Goal: Navigation & Orientation: Locate item on page

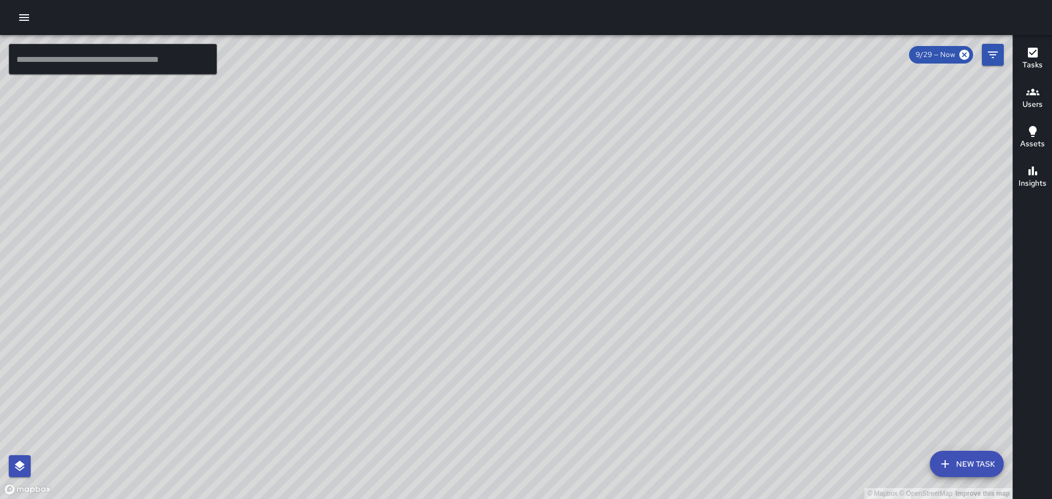
drag, startPoint x: 493, startPoint y: 186, endPoint x: 511, endPoint y: 248, distance: 64.5
click at [506, 297] on div "© Mapbox © OpenStreetMap Improve this map" at bounding box center [506, 267] width 1012 height 464
drag, startPoint x: 501, startPoint y: 204, endPoint x: 495, endPoint y: 237, distance: 34.0
click at [489, 249] on div "© Mapbox © OpenStreetMap Improve this map" at bounding box center [506, 267] width 1012 height 464
drag, startPoint x: 842, startPoint y: 419, endPoint x: 575, endPoint y: 242, distance: 321.0
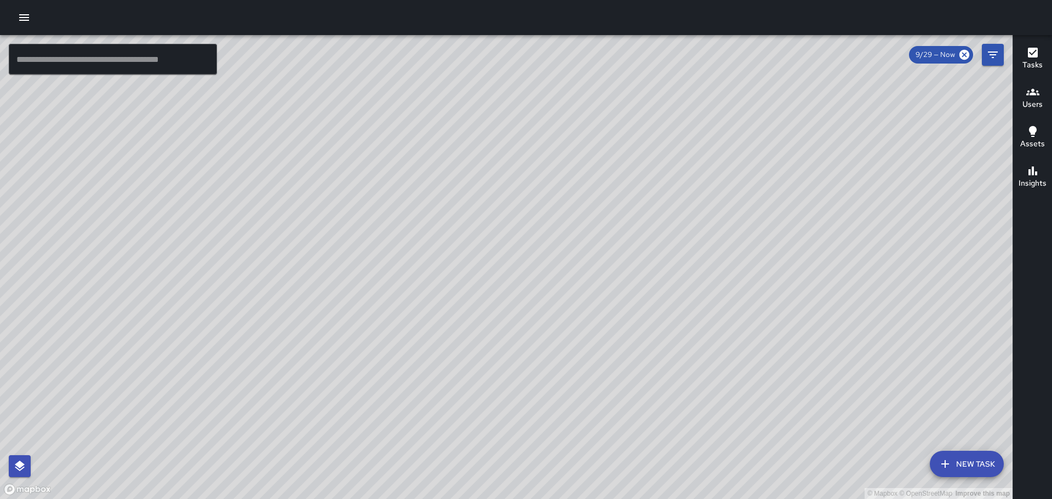
click at [576, 243] on div "© Mapbox © OpenStreetMap Improve this map" at bounding box center [506, 267] width 1012 height 464
drag, startPoint x: 767, startPoint y: 339, endPoint x: 758, endPoint y: 272, distance: 68.0
click at [758, 272] on div "© Mapbox © OpenStreetMap Improve this map" at bounding box center [506, 267] width 1012 height 464
drag, startPoint x: 802, startPoint y: 370, endPoint x: 768, endPoint y: 265, distance: 110.2
click at [768, 265] on div "© Mapbox © OpenStreetMap Improve this map" at bounding box center [506, 267] width 1012 height 464
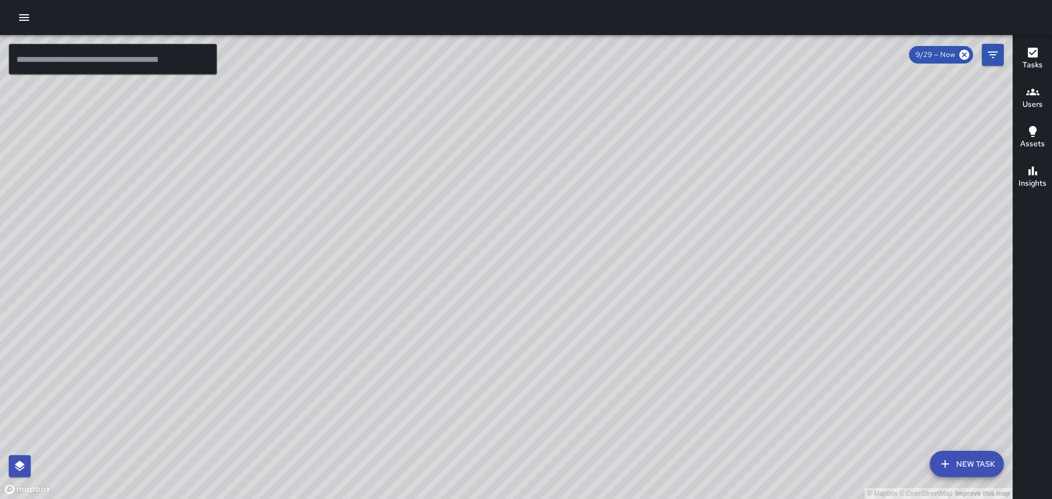
drag, startPoint x: 765, startPoint y: 348, endPoint x: 618, endPoint y: 48, distance: 334.1
click at [618, 49] on div "© Mapbox © OpenStreetMap Improve this map" at bounding box center [506, 267] width 1012 height 464
drag, startPoint x: 729, startPoint y: 263, endPoint x: 613, endPoint y: 66, distance: 228.8
click at [614, 56] on div "© Mapbox © OpenStreetMap Improve this map" at bounding box center [506, 267] width 1012 height 464
drag, startPoint x: 620, startPoint y: 97, endPoint x: 626, endPoint y: 419, distance: 322.1
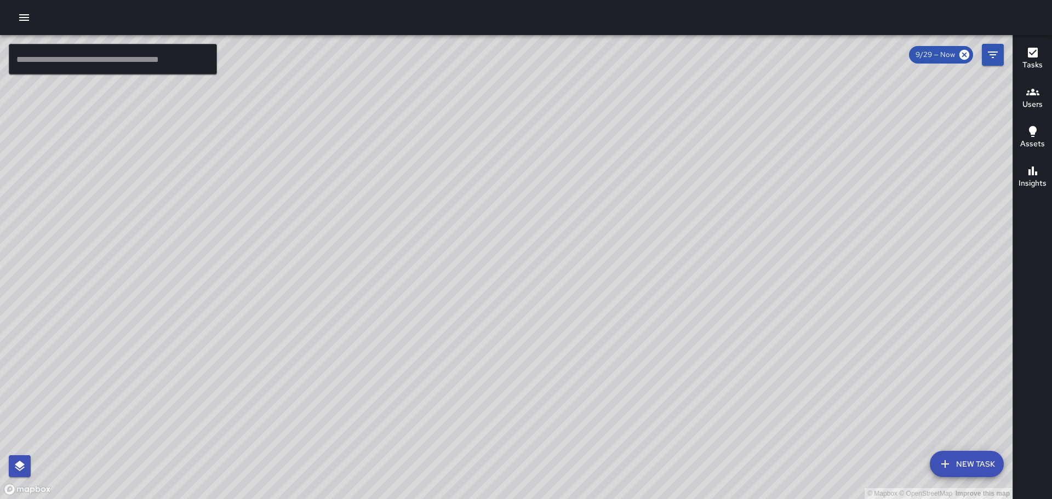
click at [626, 419] on div "© Mapbox © OpenStreetMap Improve this map" at bounding box center [506, 267] width 1012 height 464
drag, startPoint x: 675, startPoint y: 288, endPoint x: 726, endPoint y: 495, distance: 213.9
click at [726, 495] on div "© Mapbox © OpenStreetMap Improve this map" at bounding box center [506, 267] width 1012 height 464
drag, startPoint x: 572, startPoint y: 273, endPoint x: 373, endPoint y: -66, distance: 393.0
click at [373, 0] on html "© Mapbox © OpenStreetMap Improve this map ​ New Task 9/29 — Now Map Layers Task…" at bounding box center [526, 249] width 1052 height 499
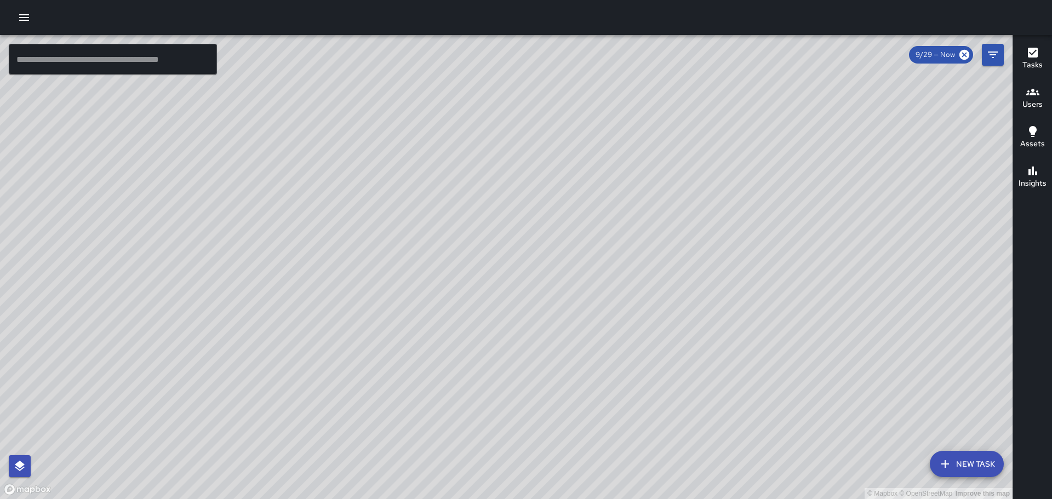
drag, startPoint x: 407, startPoint y: 114, endPoint x: 501, endPoint y: 251, distance: 166.7
click at [509, 261] on div "© Mapbox © OpenStreetMap Improve this map" at bounding box center [506, 267] width 1012 height 464
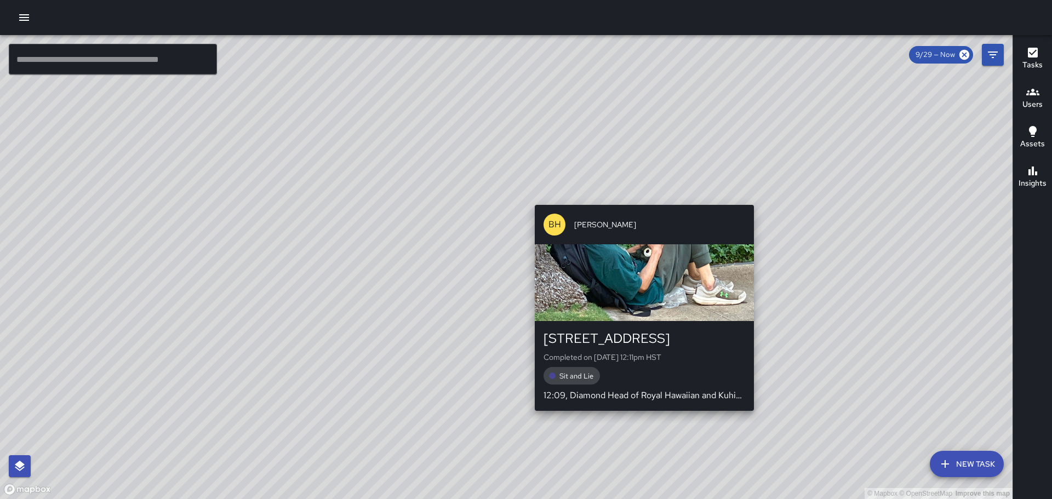
drag, startPoint x: 343, startPoint y: 183, endPoint x: 433, endPoint y: 296, distance: 144.6
click at [639, 407] on div "© Mapbox © OpenStreetMap Improve this map BH [PERSON_NAME] [STREET_ADDRESS] Com…" at bounding box center [506, 267] width 1012 height 464
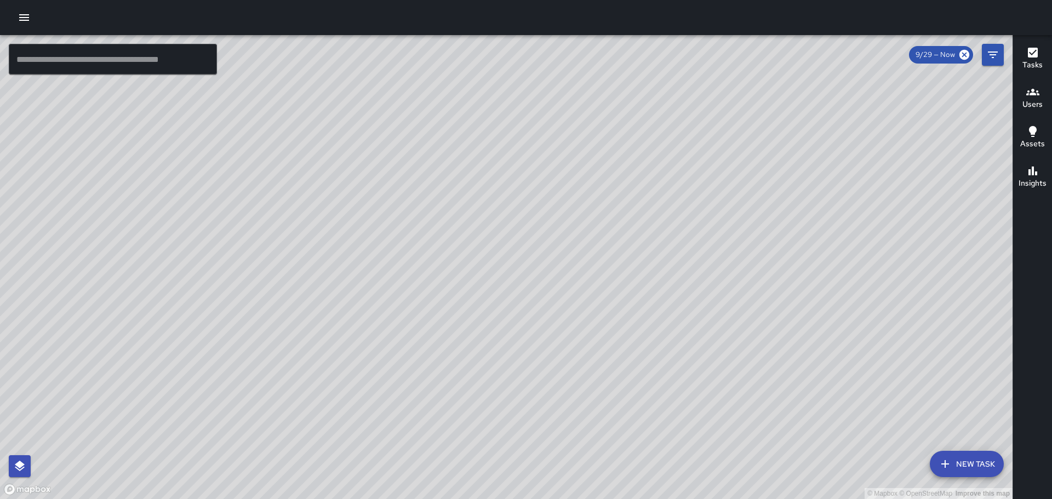
drag, startPoint x: 342, startPoint y: 214, endPoint x: 359, endPoint y: 196, distance: 24.8
click at [375, 241] on div "© Mapbox © OpenStreetMap Improve this map" at bounding box center [506, 267] width 1012 height 464
drag, startPoint x: 527, startPoint y: 359, endPoint x: 406, endPoint y: 123, distance: 265.5
click at [423, 150] on div "© Mapbox © OpenStreetMap Improve this map" at bounding box center [506, 267] width 1012 height 464
drag, startPoint x: 368, startPoint y: 335, endPoint x: 354, endPoint y: 171, distance: 164.4
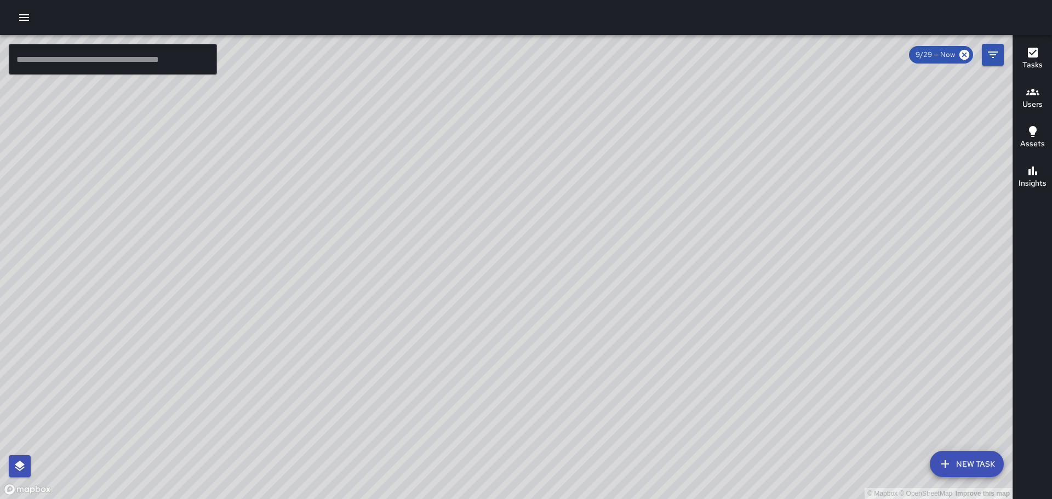
click at [353, 172] on div "© Mapbox © OpenStreetMap Improve this map" at bounding box center [506, 267] width 1012 height 464
drag, startPoint x: 541, startPoint y: 374, endPoint x: 454, endPoint y: 137, distance: 252.6
click at [466, 165] on div "© Mapbox © OpenStreetMap Improve this map" at bounding box center [506, 267] width 1012 height 464
drag, startPoint x: 635, startPoint y: 239, endPoint x: 519, endPoint y: 131, distance: 159.3
click at [519, 131] on div "© Mapbox © OpenStreetMap Improve this map" at bounding box center [506, 267] width 1012 height 464
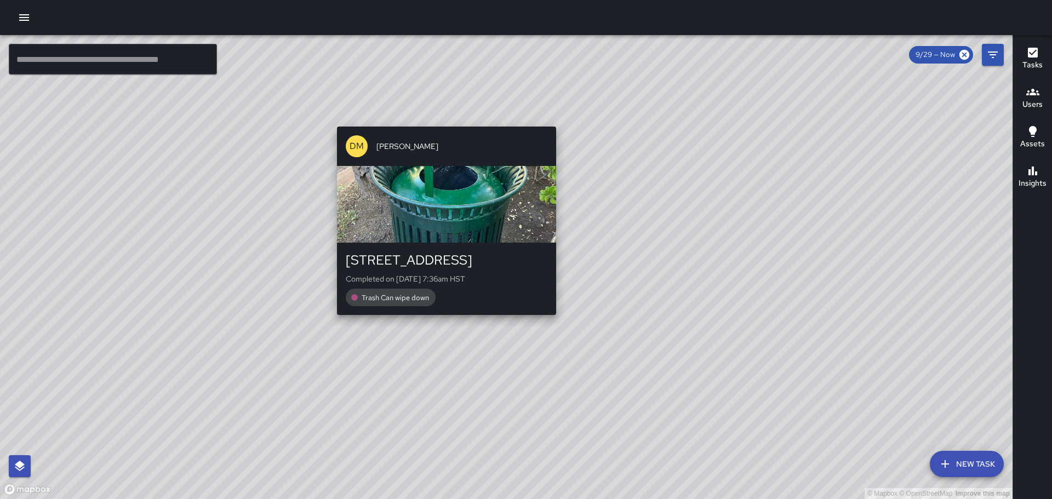
drag, startPoint x: 424, startPoint y: 178, endPoint x: 490, endPoint y: 279, distance: 120.0
click at [469, 319] on div "© Mapbox © OpenStreetMap Improve this map DM [PERSON_NAME] [STREET_ADDRESS] Com…" at bounding box center [506, 267] width 1012 height 464
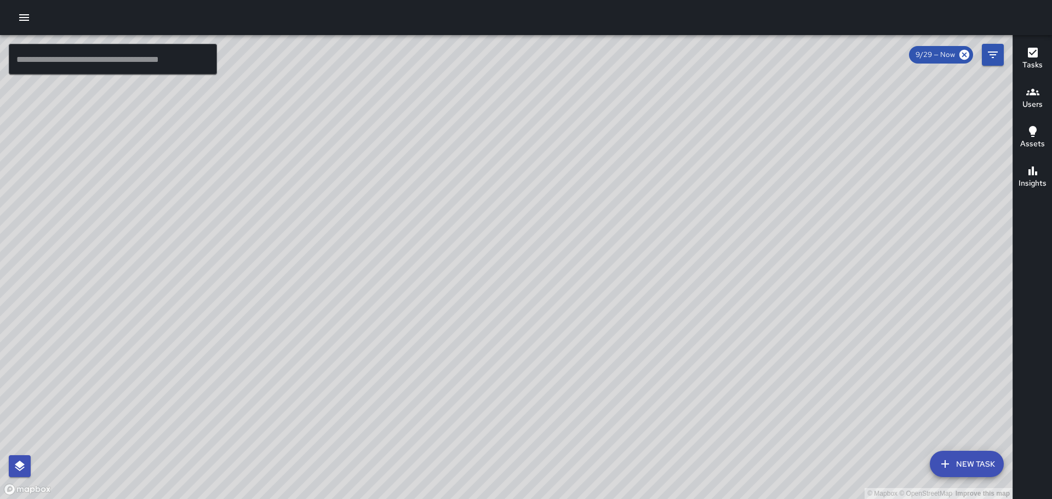
click at [765, 228] on div "© Mapbox © OpenStreetMap Improve this map" at bounding box center [506, 267] width 1012 height 464
drag, startPoint x: 736, startPoint y: 246, endPoint x: 727, endPoint y: 185, distance: 61.9
click at [727, 185] on div "© Mapbox © OpenStreetMap Improve this map" at bounding box center [506, 267] width 1012 height 464
click at [564, 328] on div "© Mapbox © OpenStreetMap Improve this map ZA [PERSON_NAME] Ambassador Tasks 0 /…" at bounding box center [506, 267] width 1012 height 464
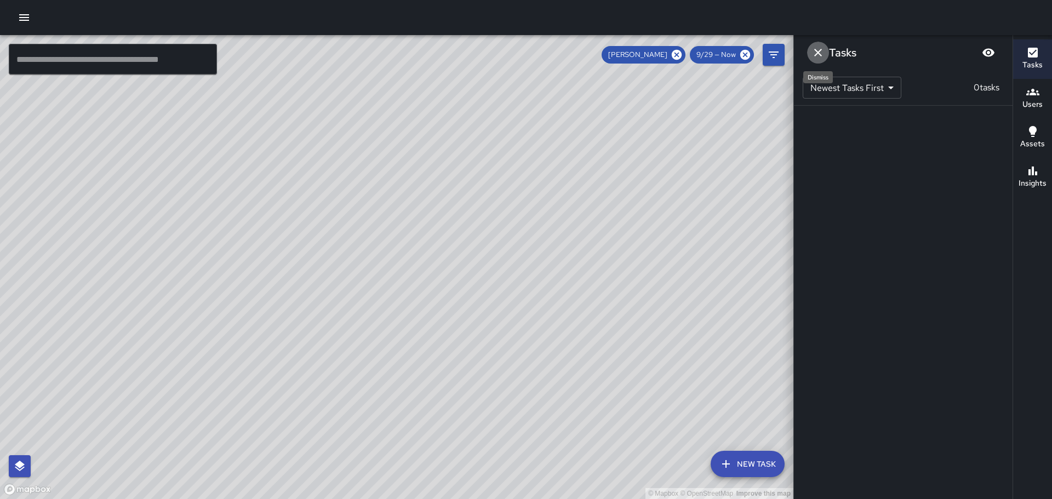
click at [822, 51] on icon "Dismiss" at bounding box center [817, 52] width 13 height 13
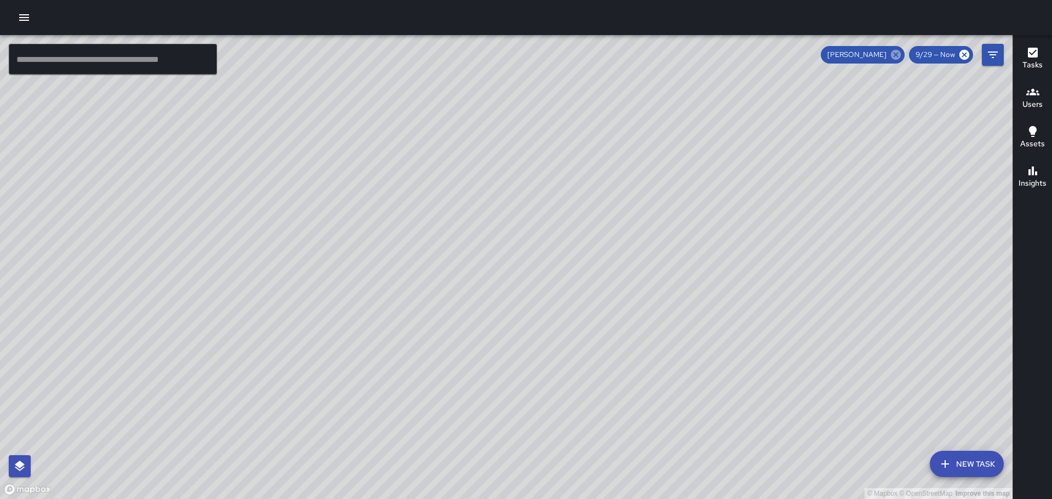
click at [900, 55] on icon at bounding box center [896, 55] width 10 height 10
drag, startPoint x: 604, startPoint y: 223, endPoint x: 552, endPoint y: 121, distance: 114.1
click at [552, 121] on div "© Mapbox © OpenStreetMap Improve this map" at bounding box center [506, 267] width 1012 height 464
